Goal: Task Accomplishment & Management: Use online tool/utility

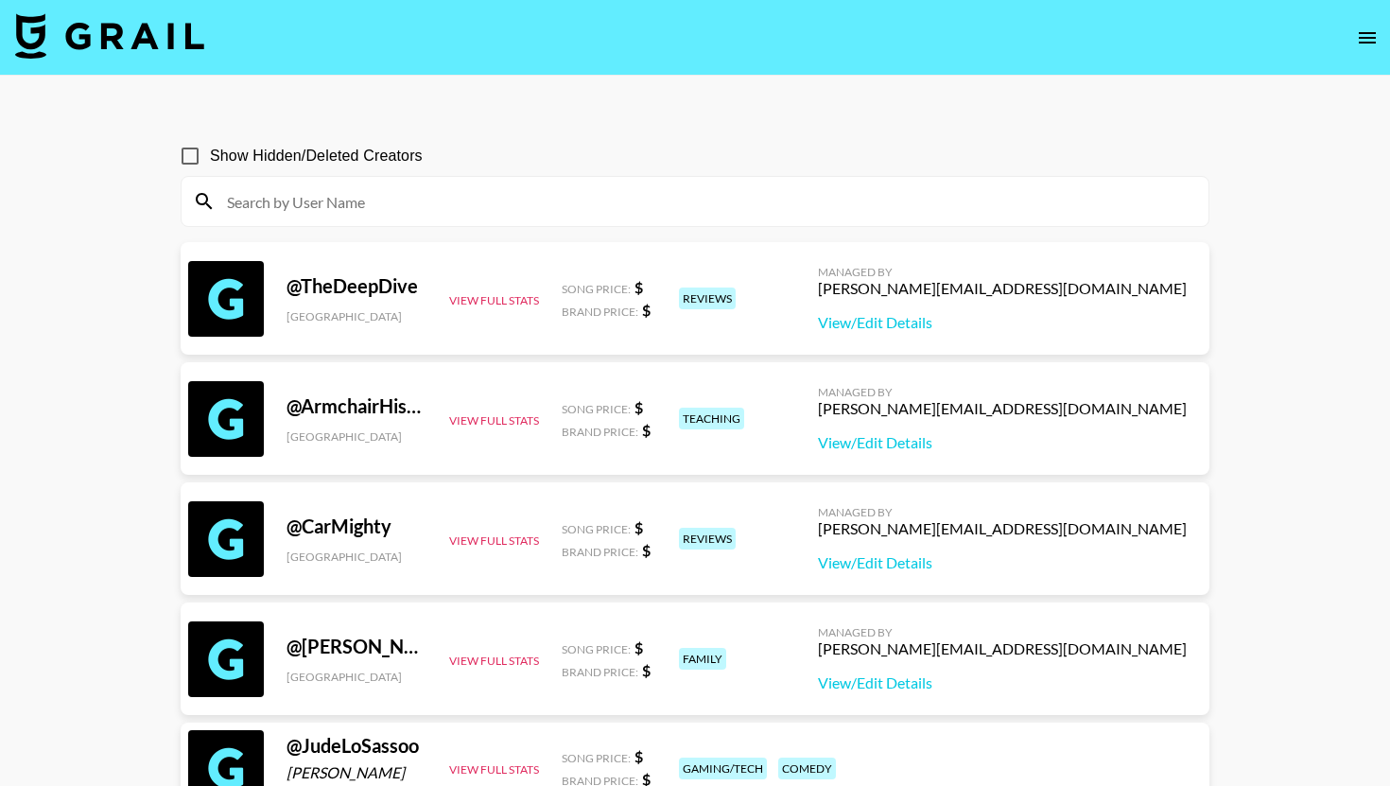
click at [1363, 25] on button "open drawer" at bounding box center [1367, 38] width 38 height 38
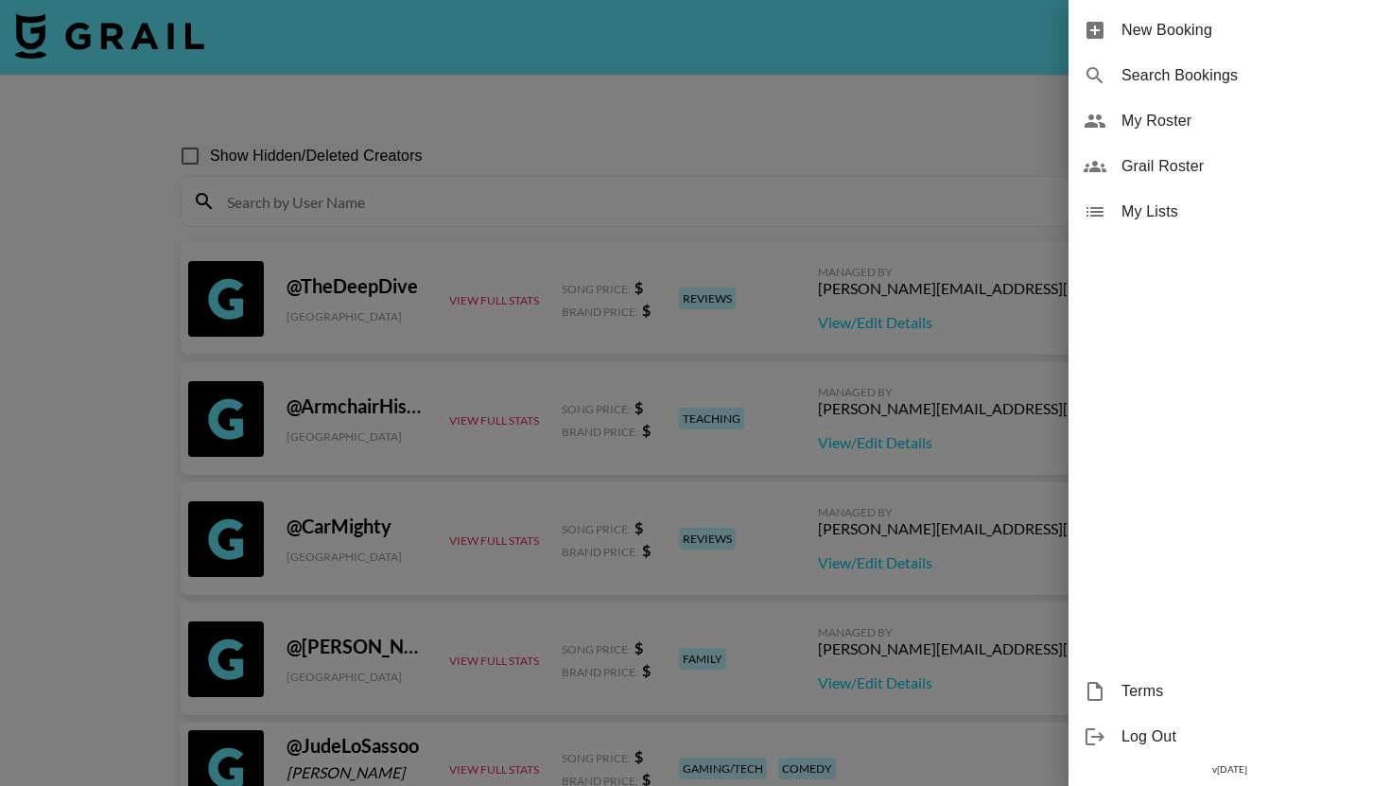
click at [1148, 137] on div "My Roster" at bounding box center [1228, 120] width 321 height 45
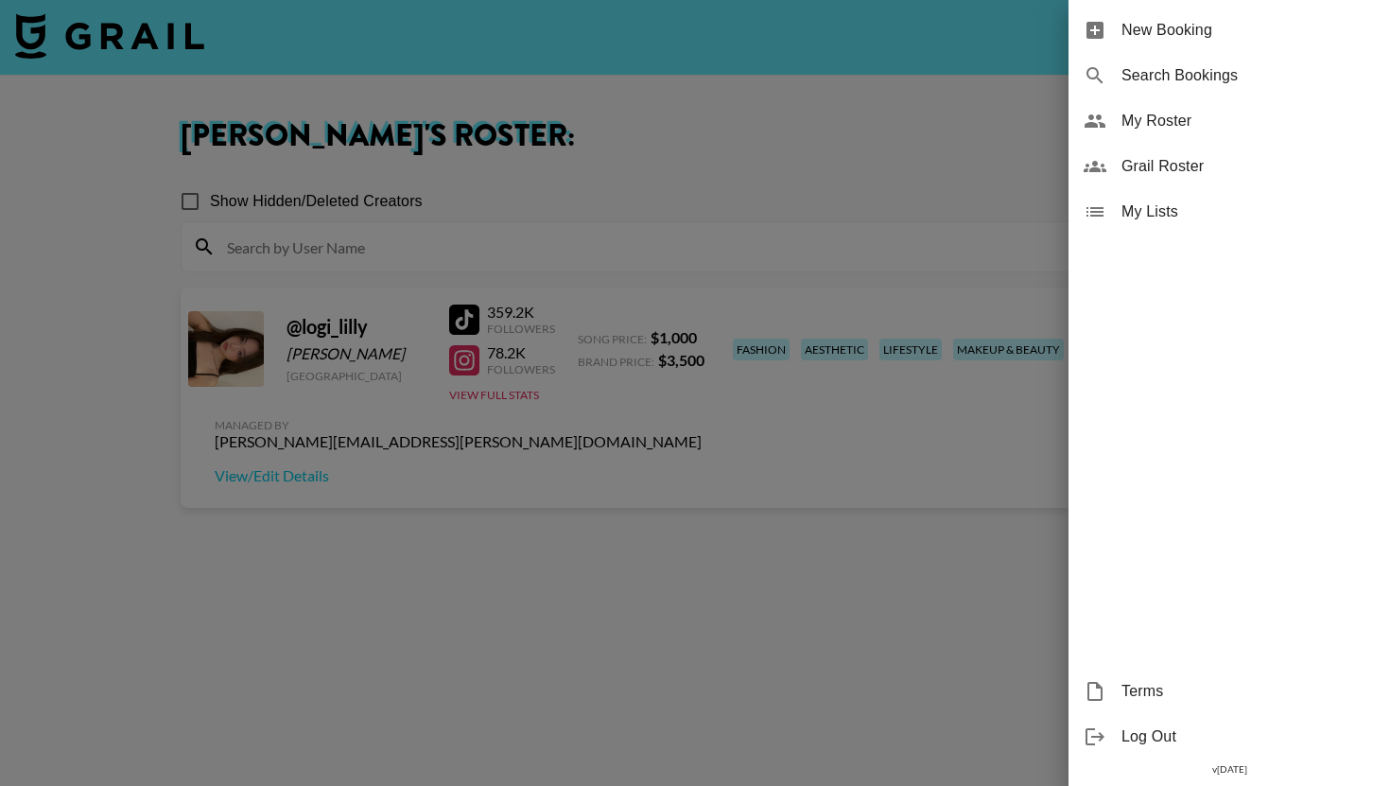
click at [962, 125] on div at bounding box center [695, 393] width 1390 height 786
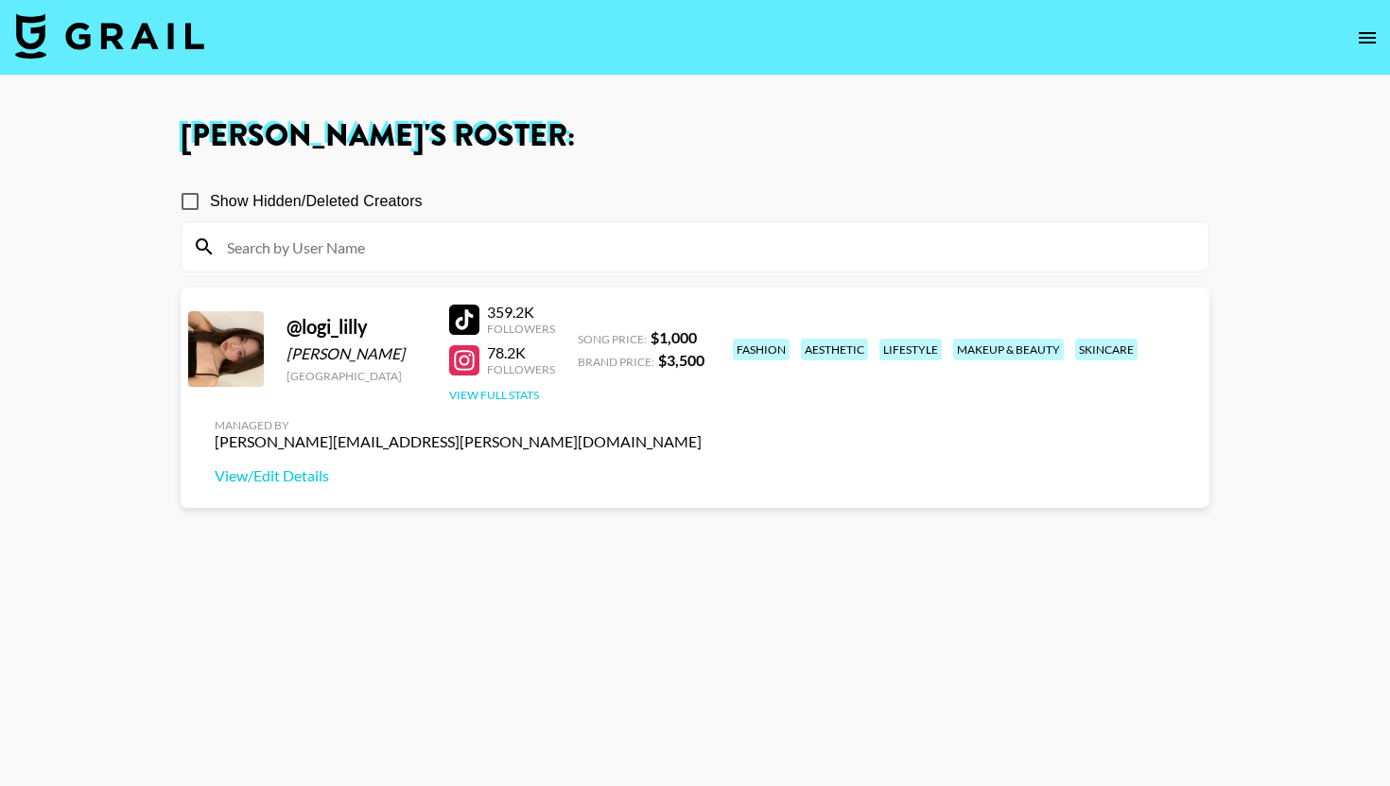
click at [524, 400] on button "View Full Stats" at bounding box center [494, 395] width 90 height 14
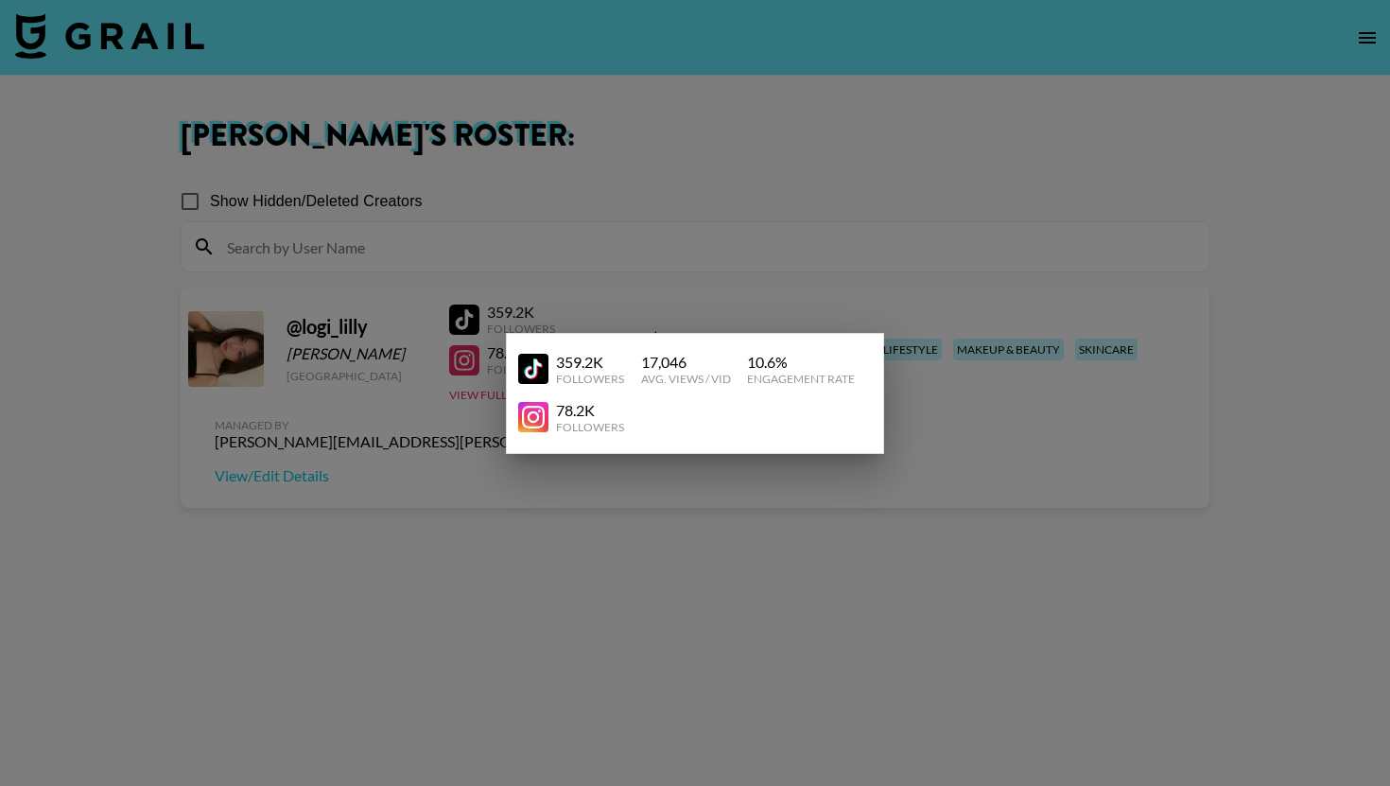
click at [560, 493] on div at bounding box center [695, 393] width 1390 height 786
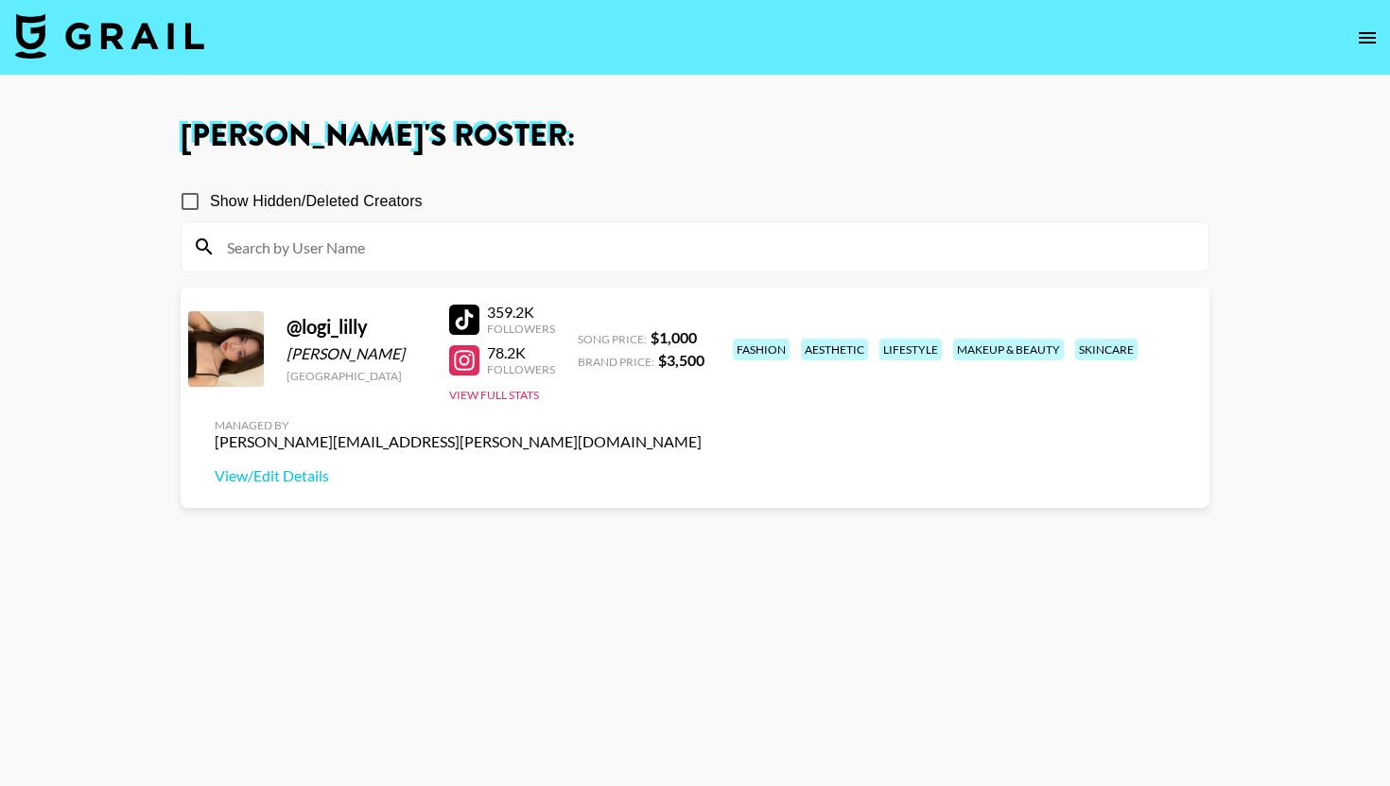
click at [1354, 26] on button "open drawer" at bounding box center [1367, 38] width 38 height 38
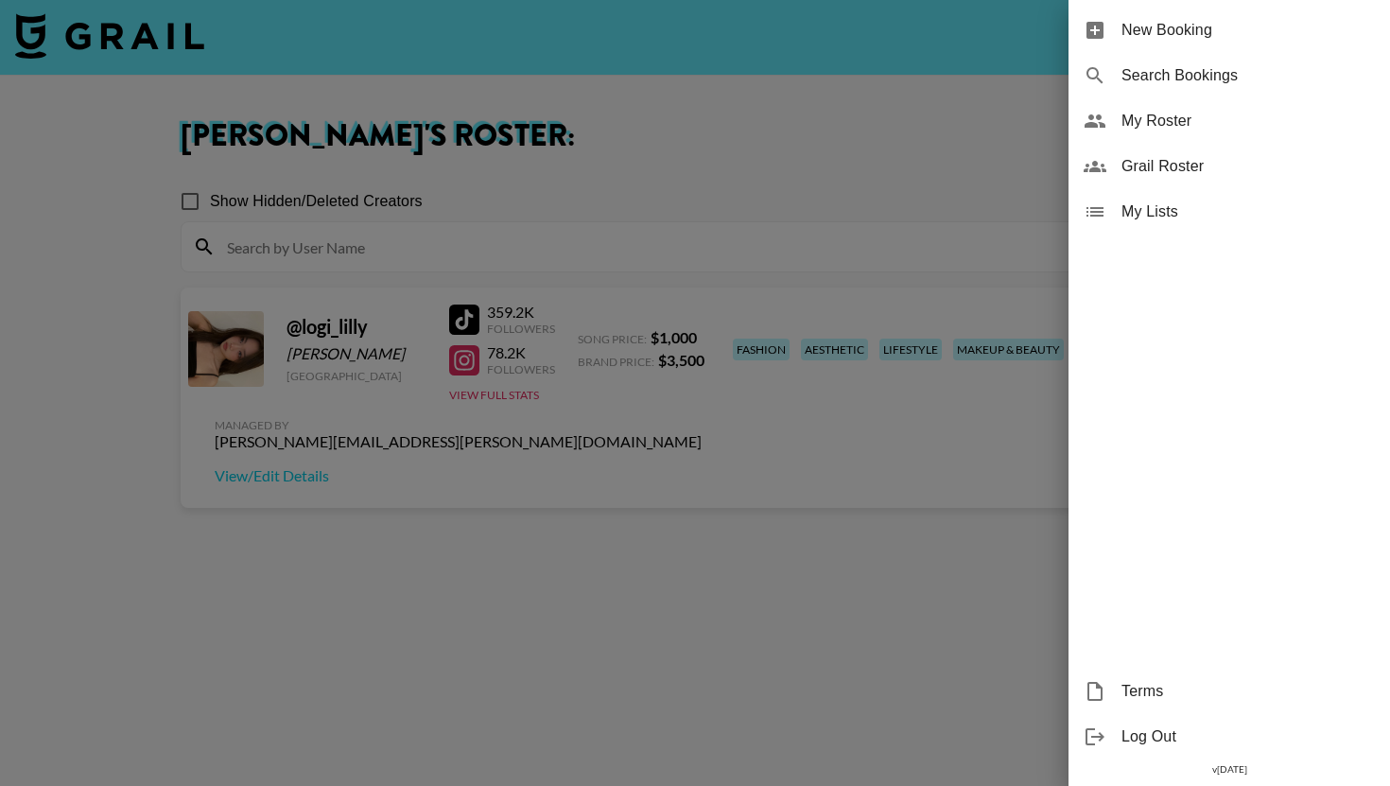
click at [1166, 157] on span "Grail Roster" at bounding box center [1247, 166] width 253 height 23
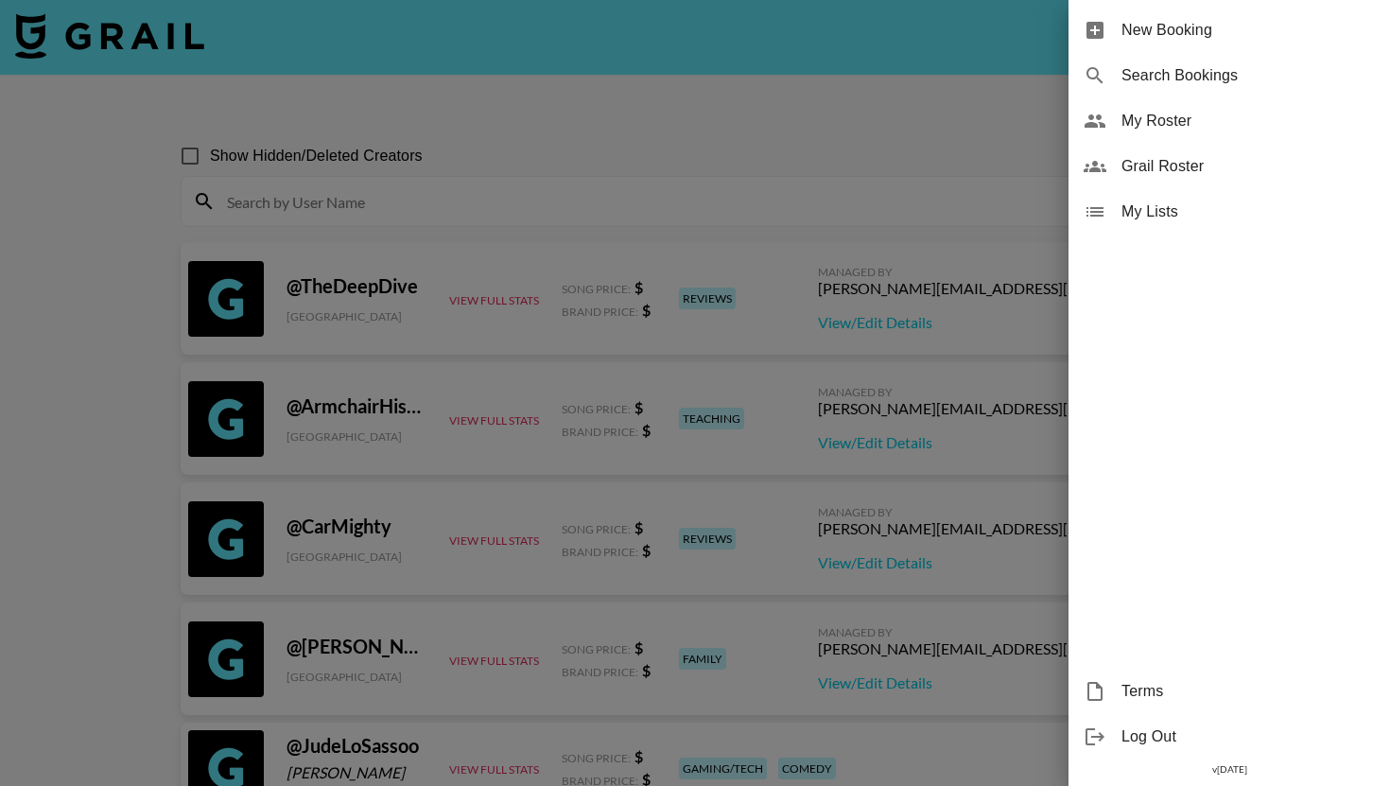
click at [1188, 30] on span "New Booking" at bounding box center [1247, 30] width 253 height 23
